Goal: Download file/media

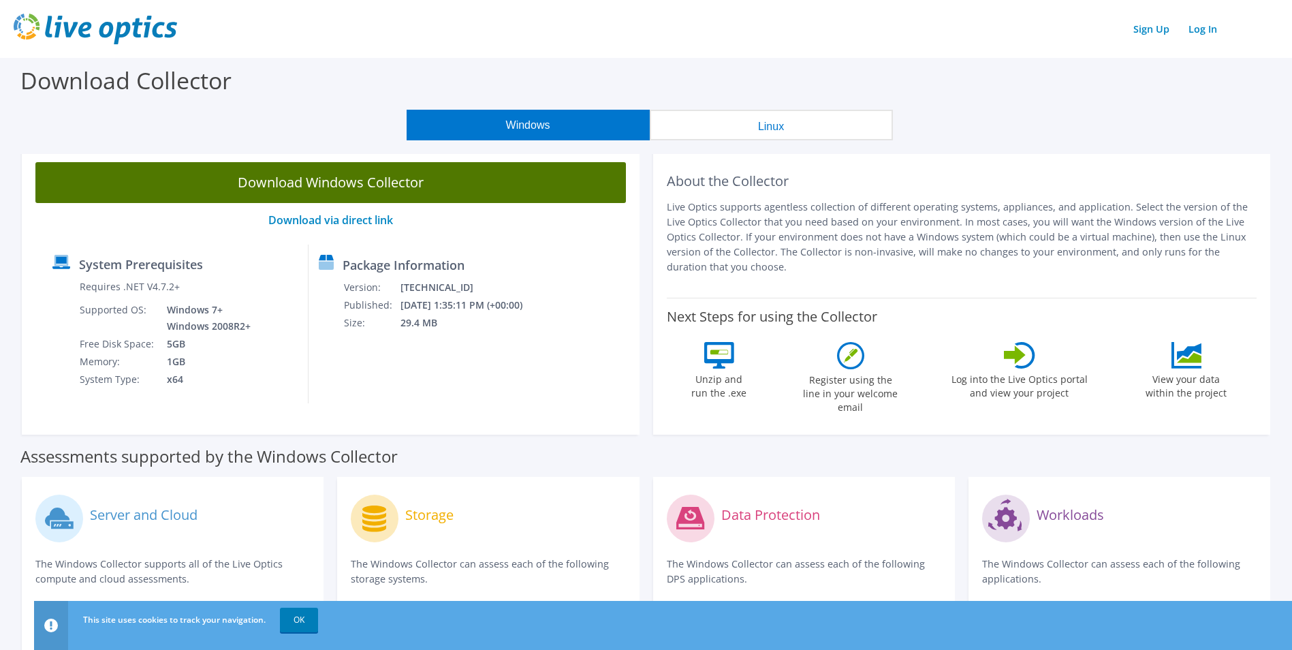
click at [309, 180] on link "Download Windows Collector" at bounding box center [330, 182] width 591 height 41
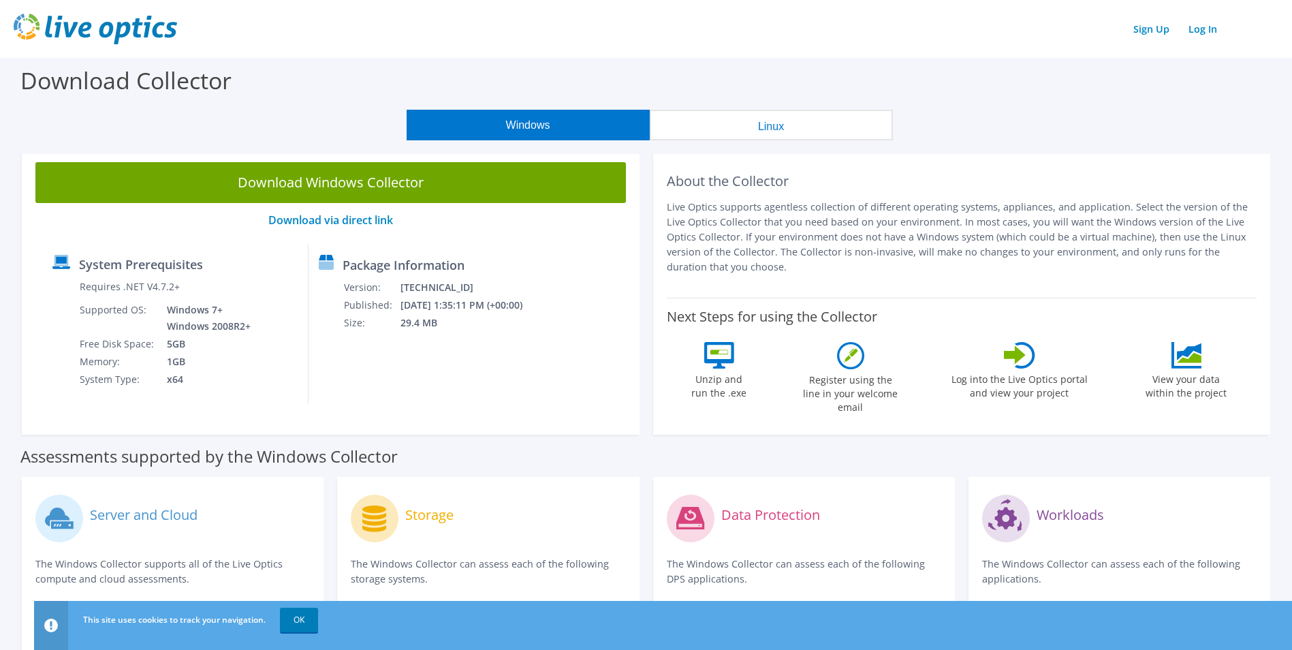
click at [833, 116] on button "Linux" at bounding box center [771, 125] width 243 height 31
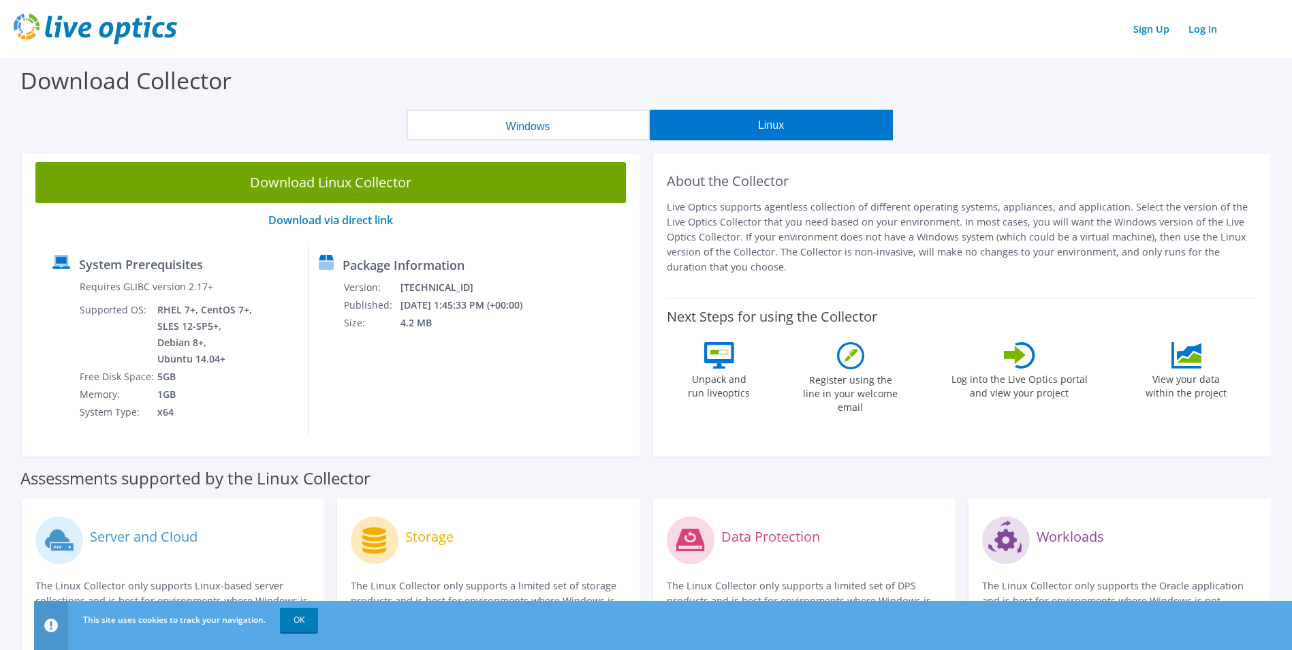
click at [500, 110] on button "Windows" at bounding box center [528, 125] width 243 height 31
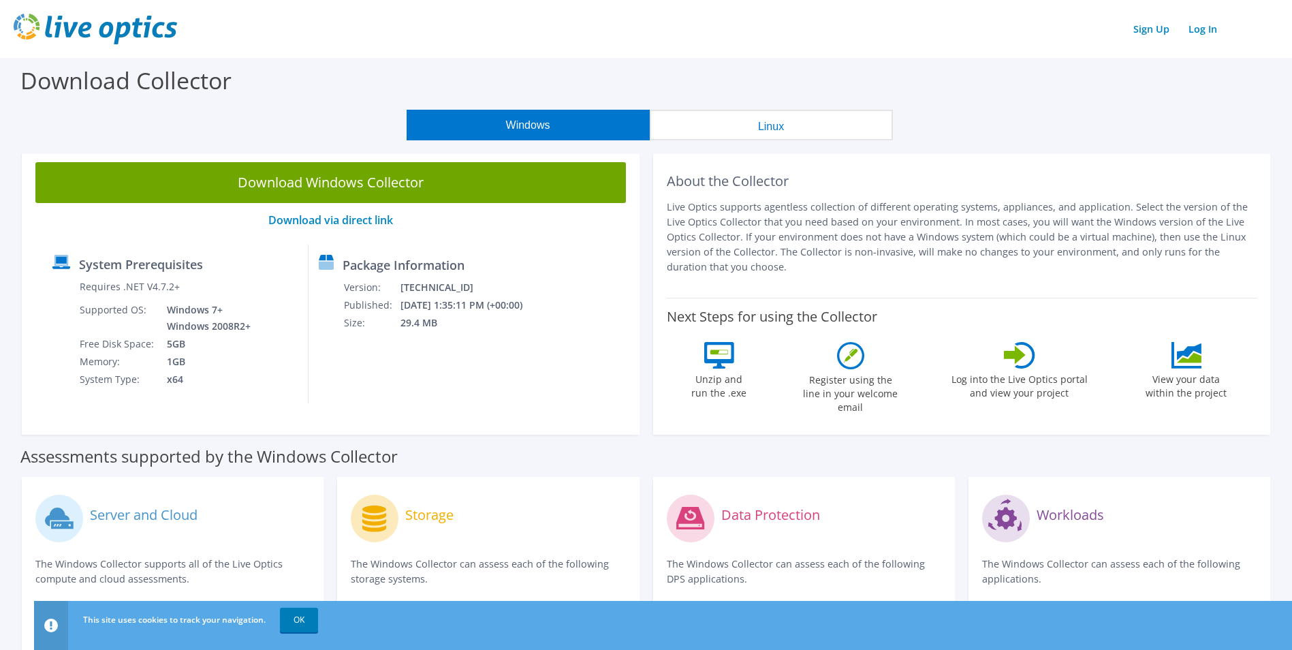
click at [836, 120] on button "Linux" at bounding box center [771, 125] width 243 height 31
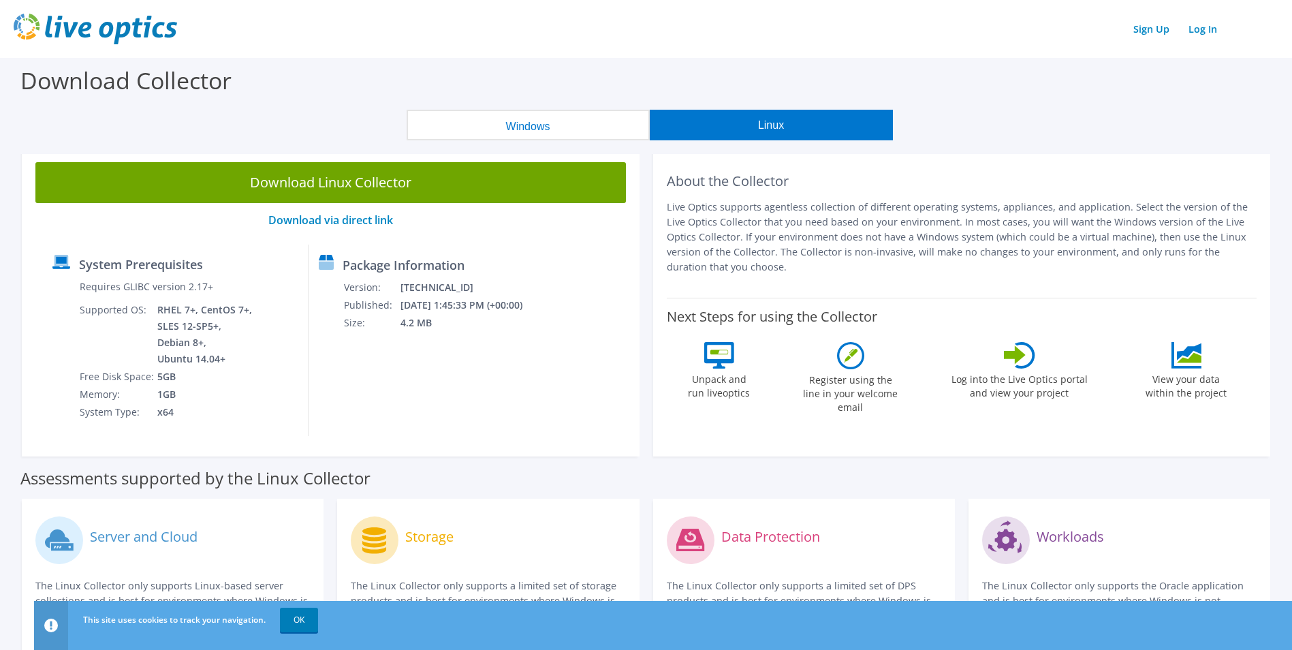
click at [612, 131] on button "Windows" at bounding box center [528, 125] width 243 height 31
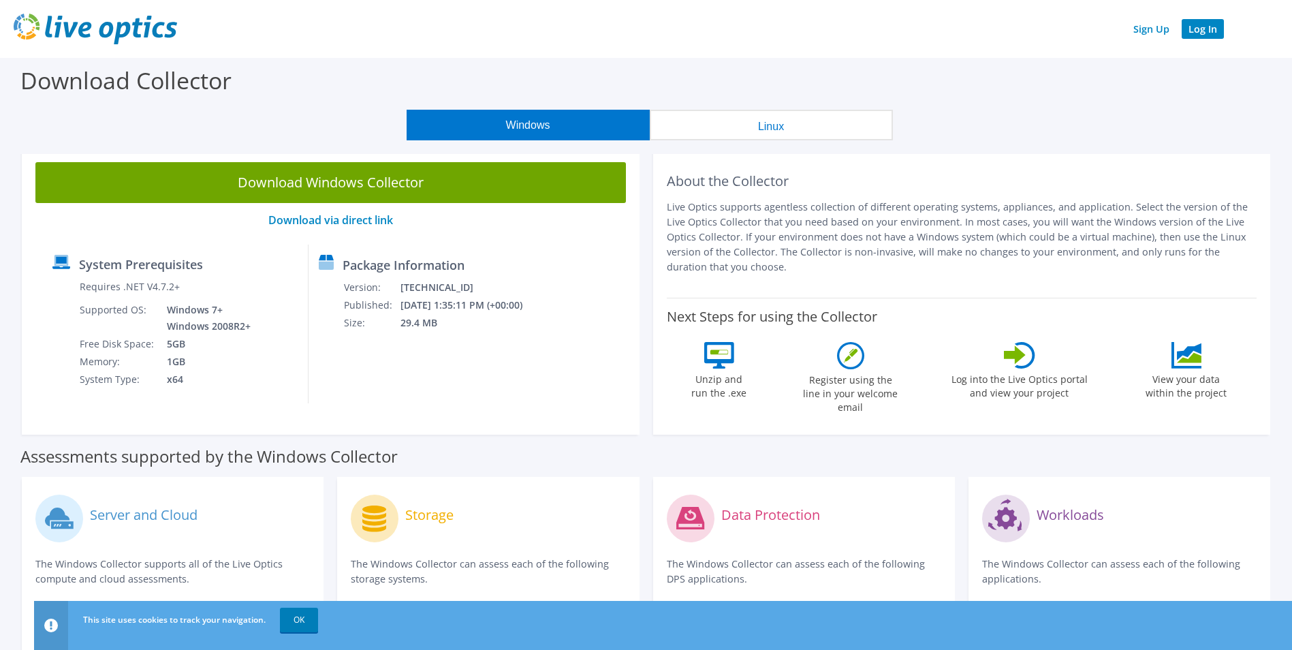
click at [1211, 32] on link "Log In" at bounding box center [1203, 29] width 42 height 20
click at [1183, 29] on link "Log In" at bounding box center [1203, 29] width 42 height 20
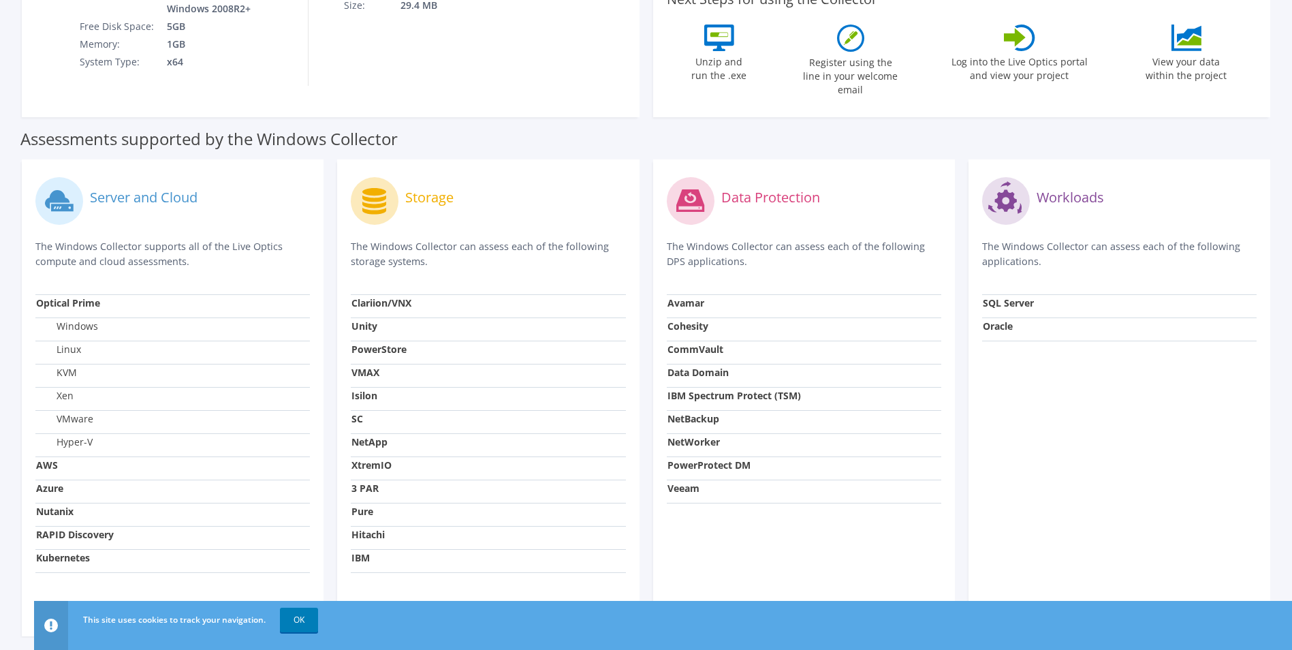
scroll to position [362, 0]
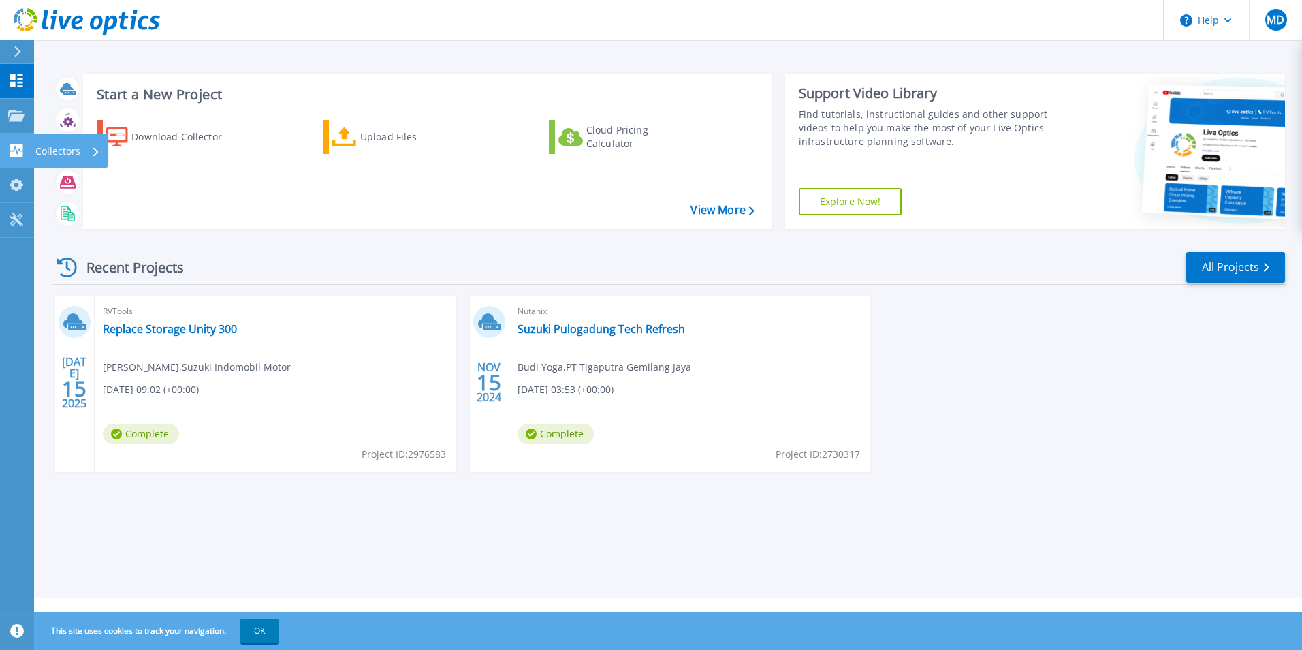
click at [16, 147] on icon at bounding box center [16, 150] width 13 height 13
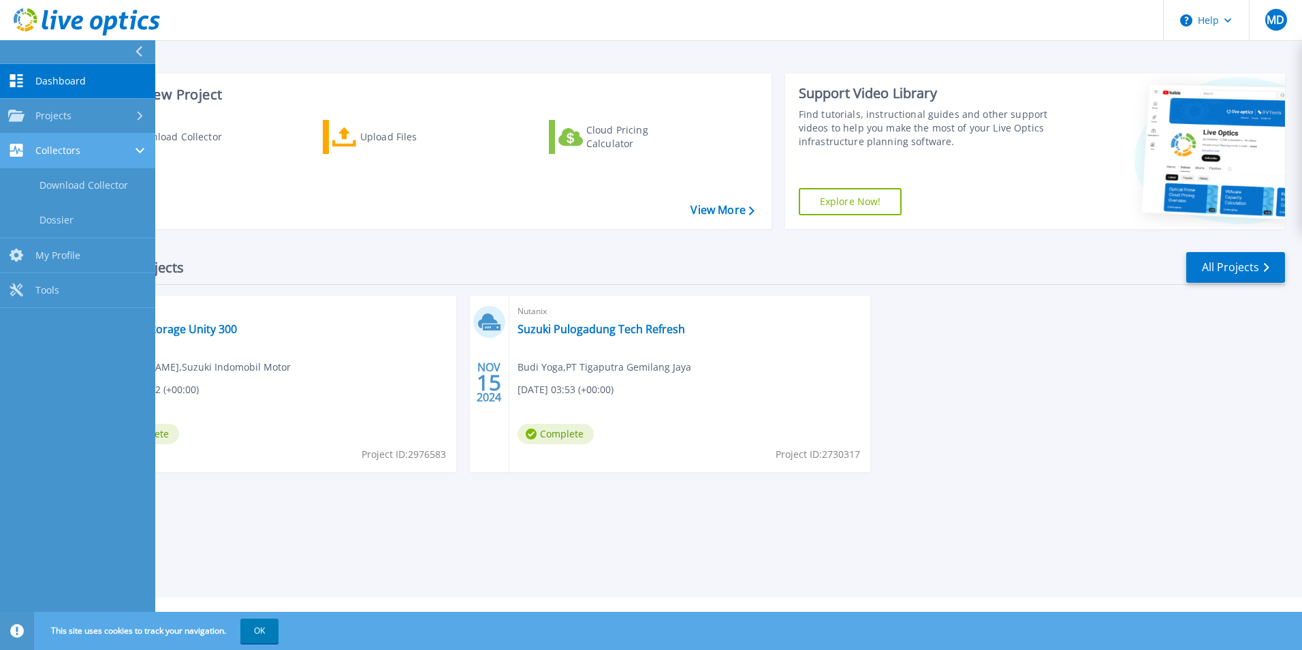
click at [142, 150] on icon at bounding box center [140, 150] width 9 height 5
click at [142, 150] on icon at bounding box center [140, 150] width 5 height 9
drag, startPoint x: 142, startPoint y: 150, endPoint x: 101, endPoint y: 186, distance: 54.5
click at [101, 186] on link "Download Collector" at bounding box center [77, 185] width 155 height 35
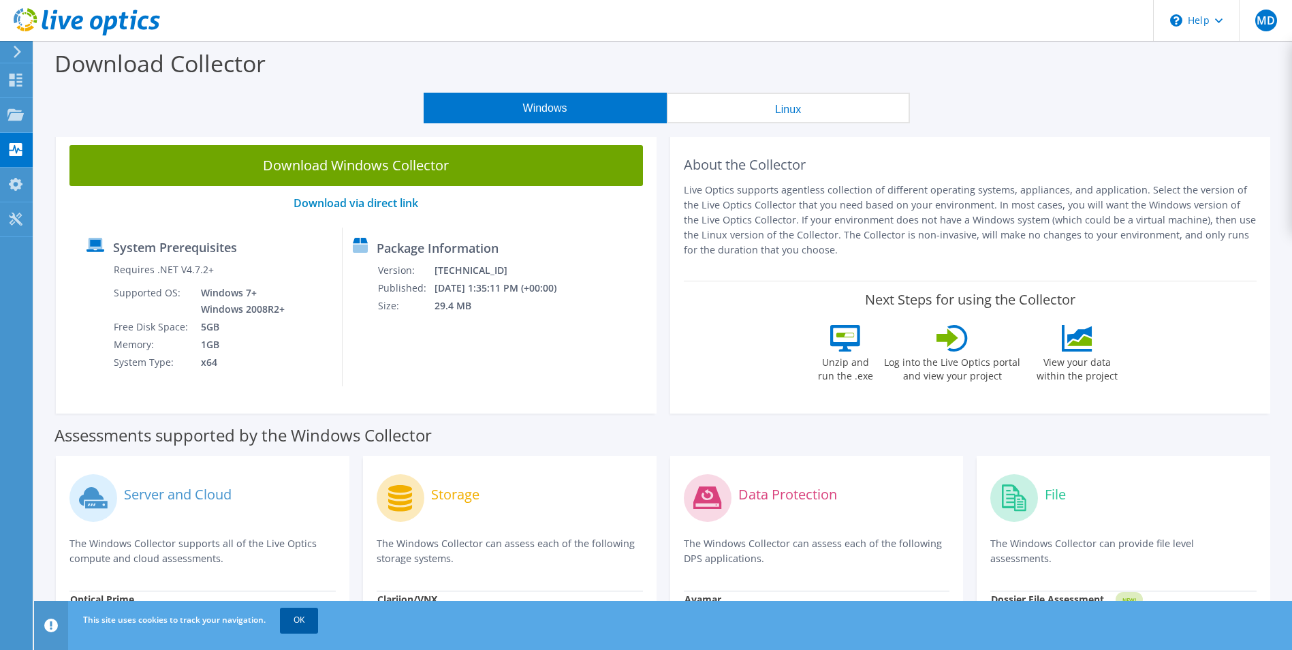
click at [304, 614] on link "OK" at bounding box center [299, 620] width 38 height 25
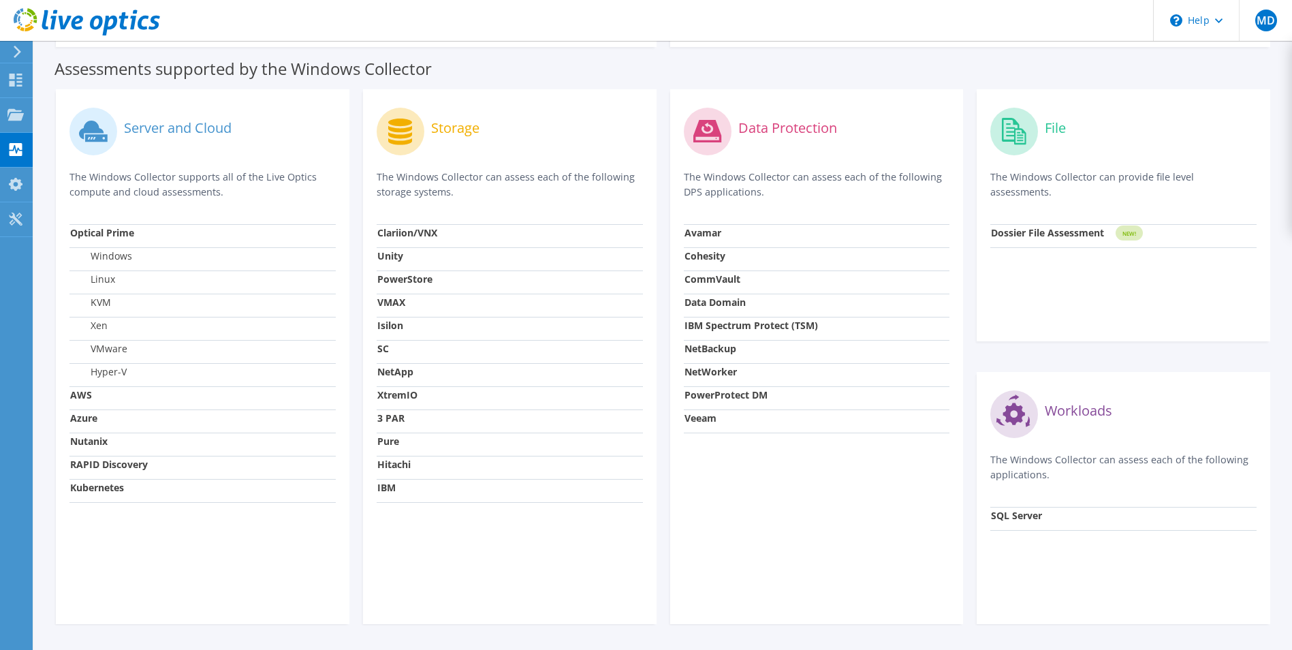
scroll to position [342, 0]
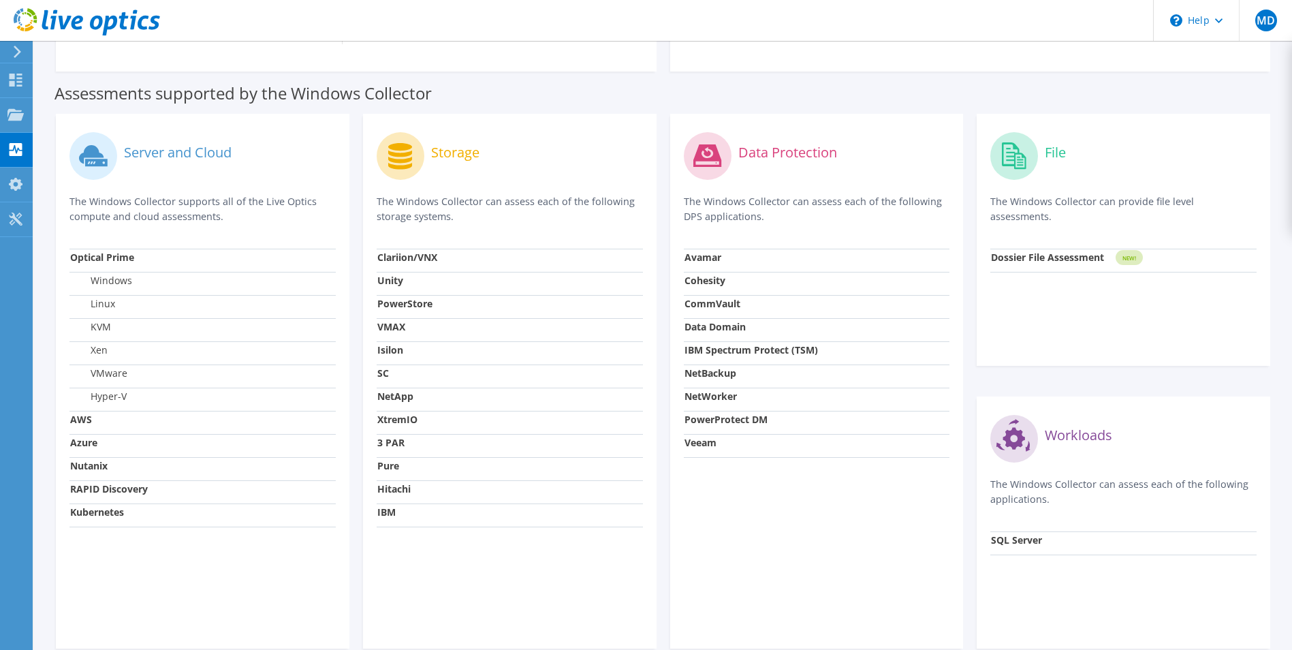
click at [114, 285] on label "Windows" at bounding box center [101, 281] width 62 height 14
click at [118, 374] on label "VMware" at bounding box center [98, 373] width 57 height 14
click at [114, 373] on label "VMware" at bounding box center [98, 373] width 57 height 14
